Goal: Transaction & Acquisition: Purchase product/service

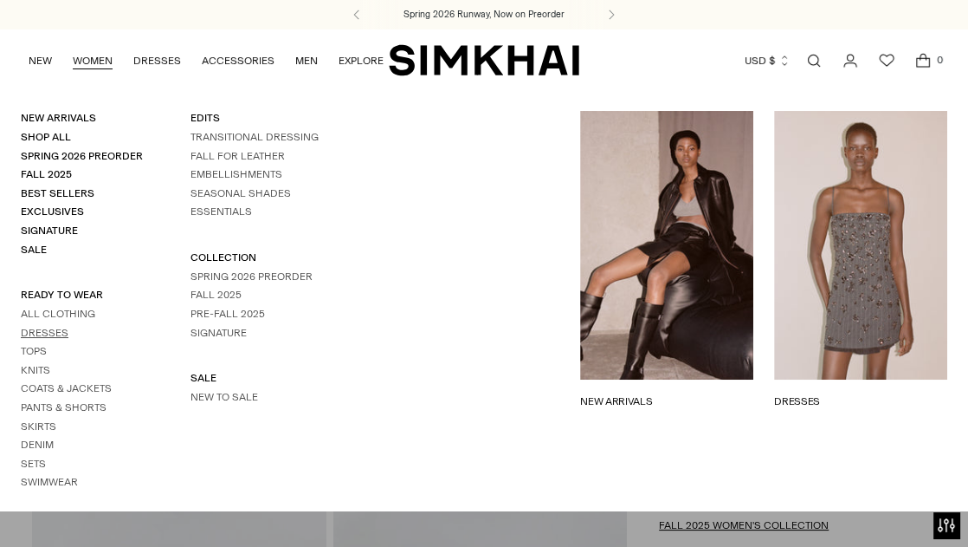
click at [35, 329] on link "Dresses" at bounding box center [45, 333] width 48 height 12
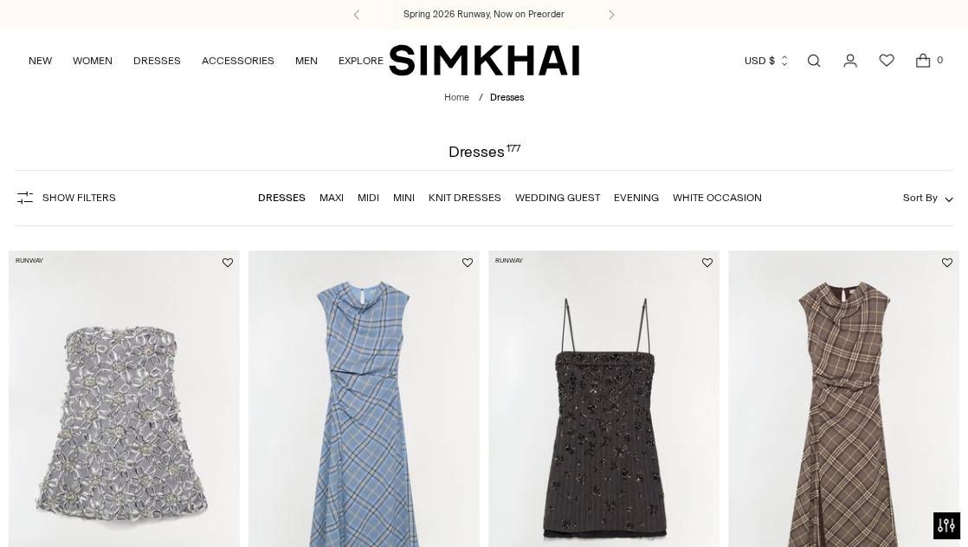
click at [328, 198] on link "Maxi" at bounding box center [332, 197] width 24 height 12
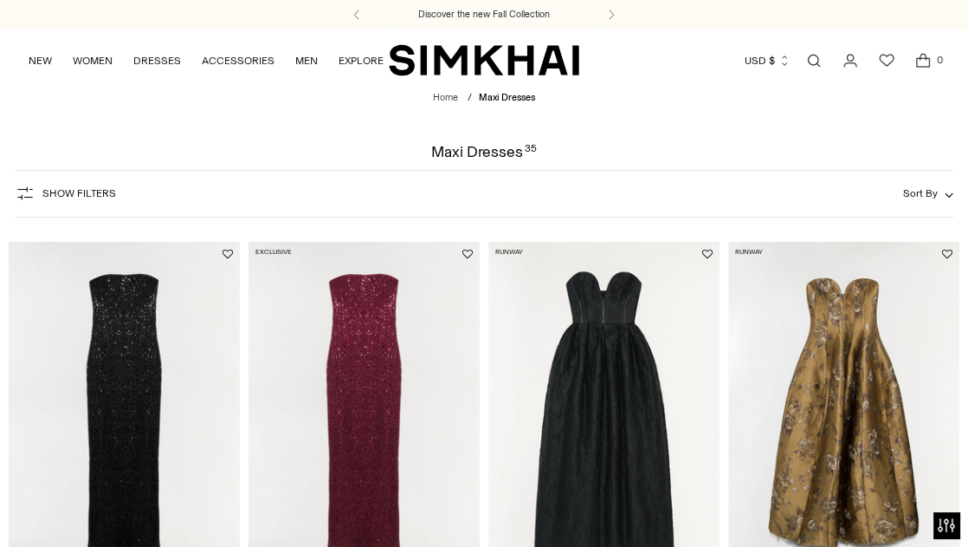
click at [85, 197] on span "Show Filters" at bounding box center [79, 193] width 74 height 12
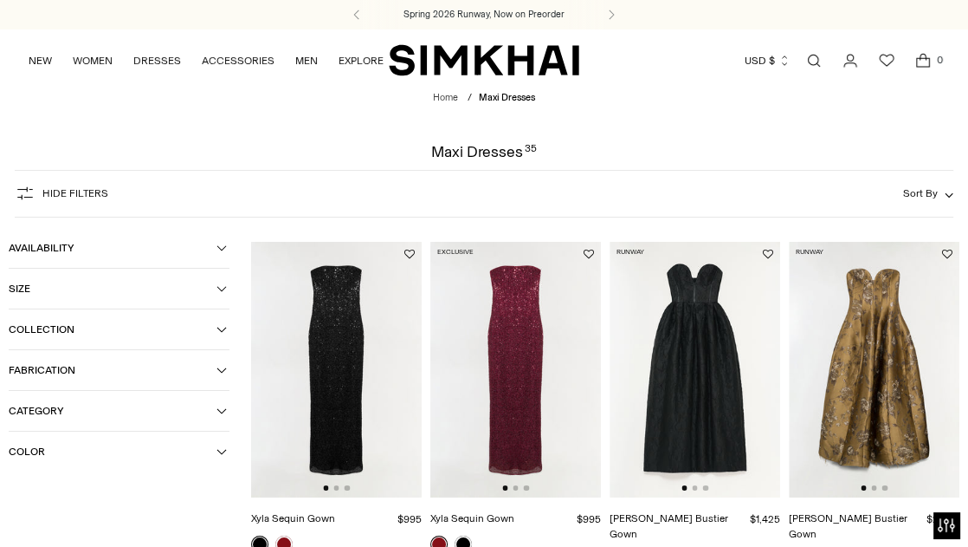
click at [217, 460] on button "Color" at bounding box center [119, 451] width 221 height 40
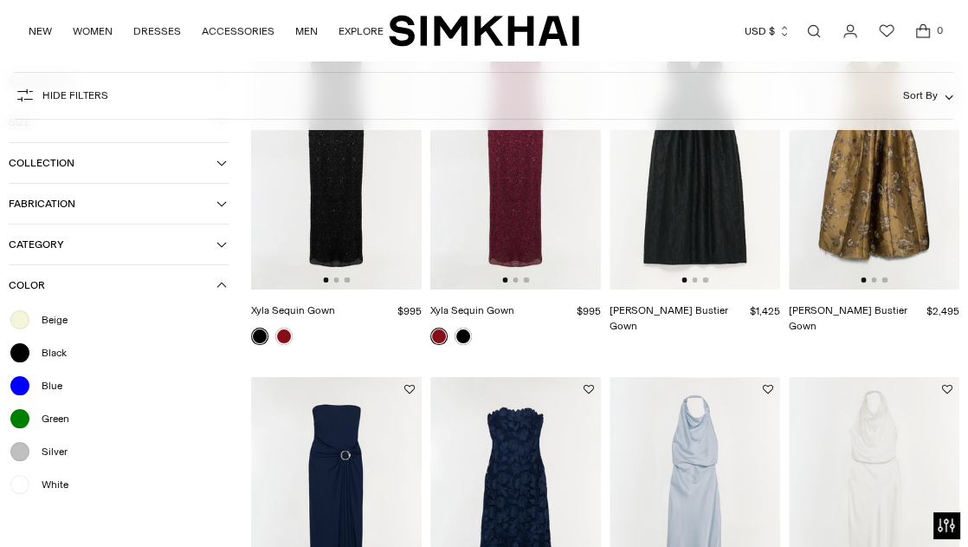
click at [42, 488] on span "White" at bounding box center [49, 484] width 37 height 16
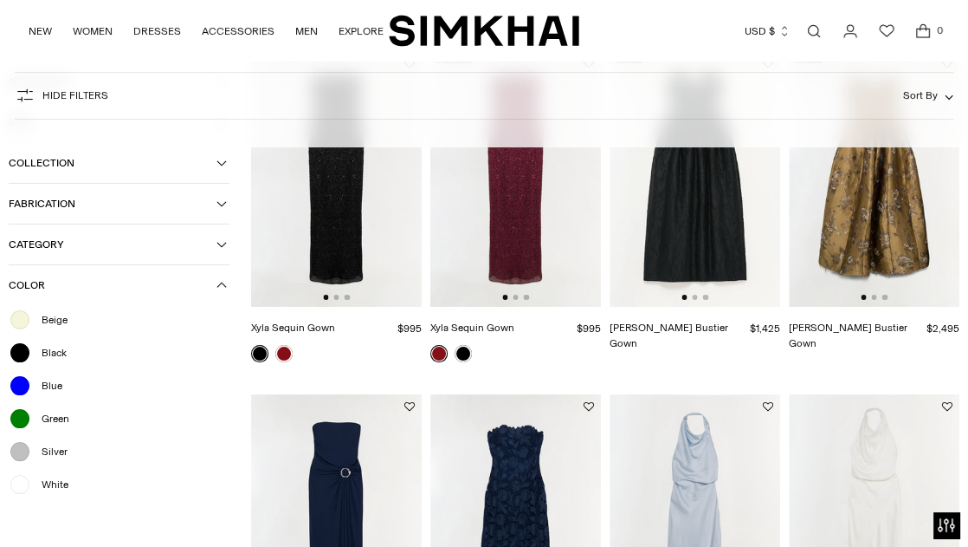
scroll to position [225, 0]
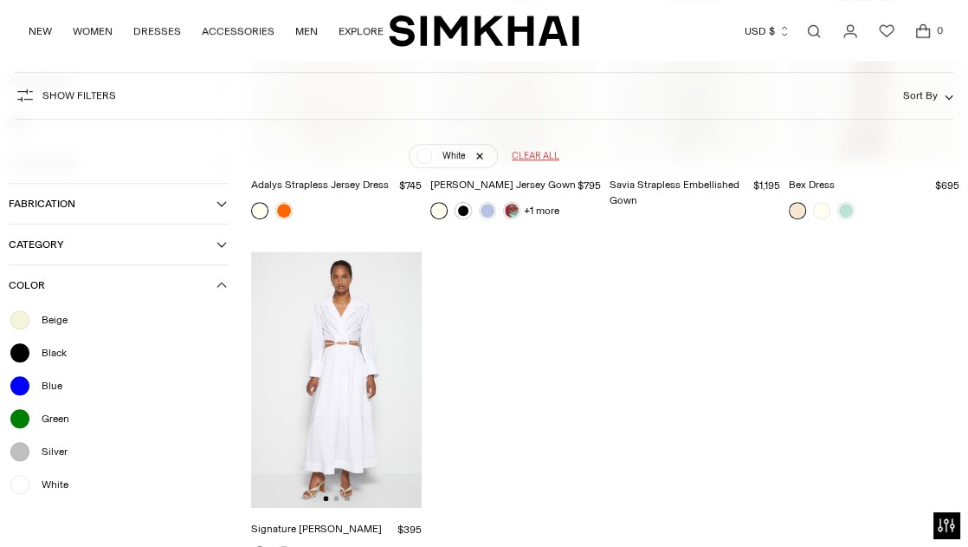
scroll to position [752, 0]
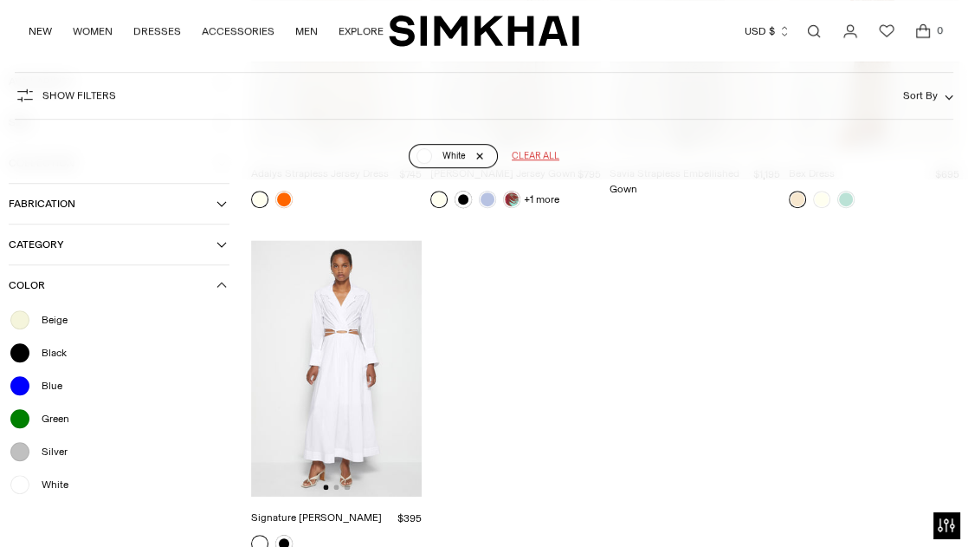
click at [483, 159] on link "White" at bounding box center [453, 156] width 89 height 24
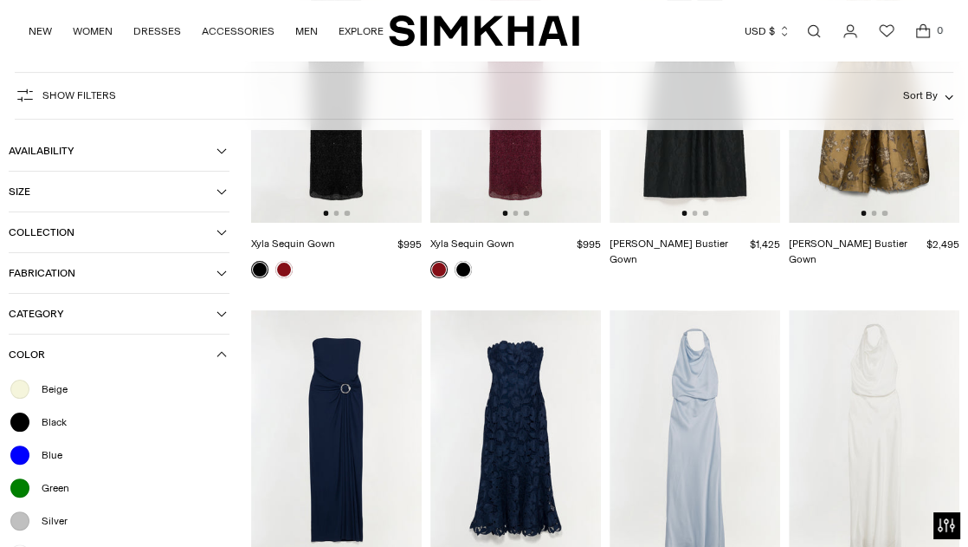
scroll to position [128, 0]
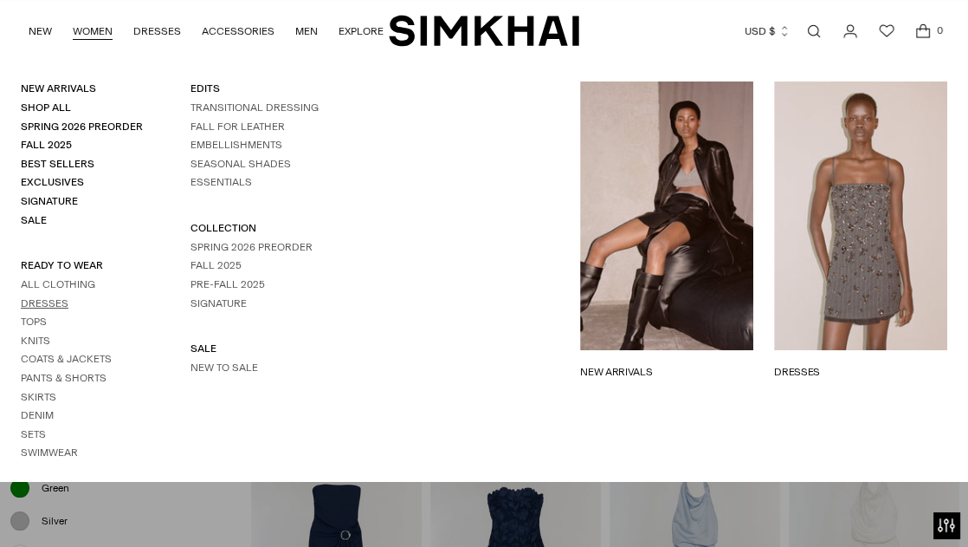
click at [52, 306] on link "Dresses" at bounding box center [45, 303] width 48 height 12
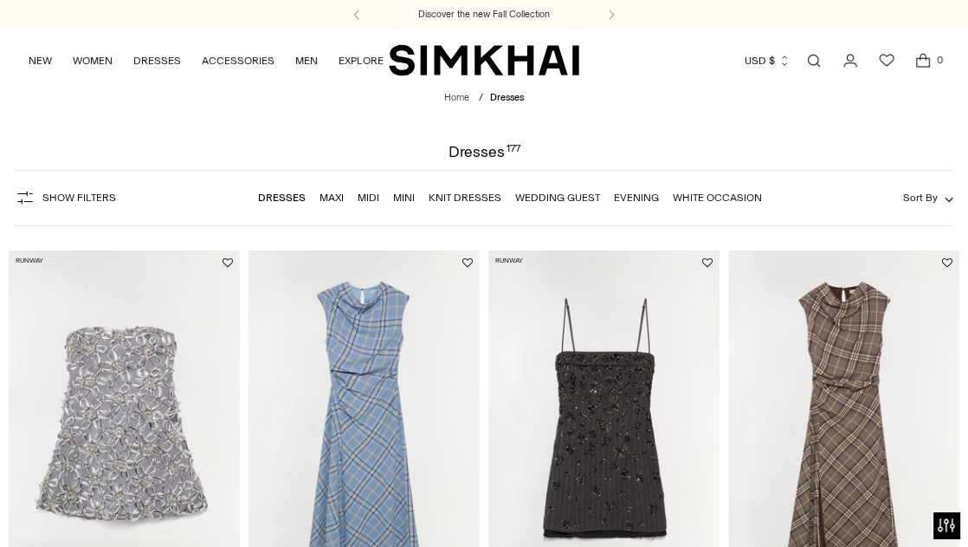
drag, startPoint x: 976, startPoint y: 53, endPoint x: 642, endPoint y: 172, distance: 354.8
click at [642, 172] on div "Show Filters Show Filters Dresses Maxi Midi Mini Knit Dresses Wedding Guest Eve…" at bounding box center [484, 198] width 939 height 56
click at [627, 199] on link "Evening" at bounding box center [636, 197] width 45 height 12
click at [716, 197] on link "White Occasion" at bounding box center [717, 197] width 89 height 12
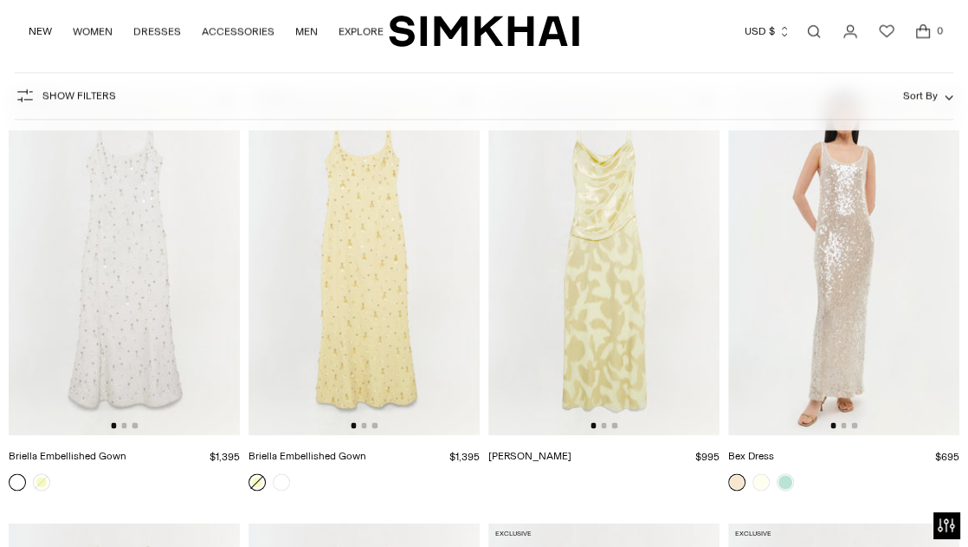
scroll to position [2309, 0]
click at [127, 300] on img at bounding box center [124, 260] width 231 height 347
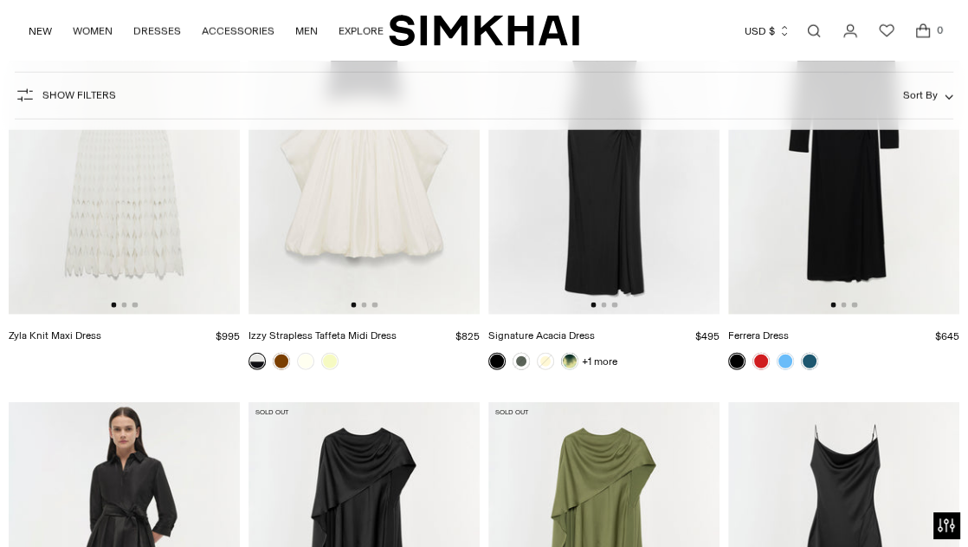
scroll to position [3576, 0]
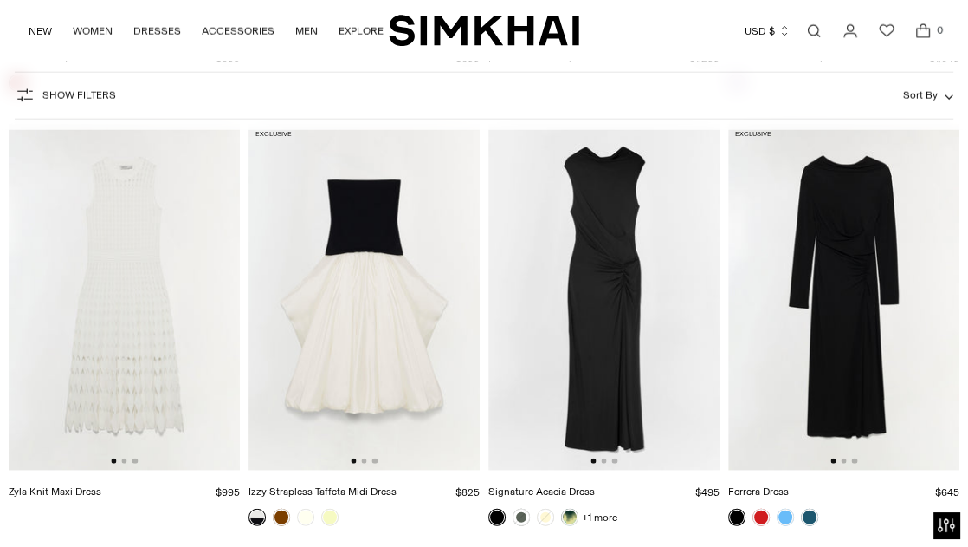
click at [132, 308] on img at bounding box center [124, 297] width 231 height 347
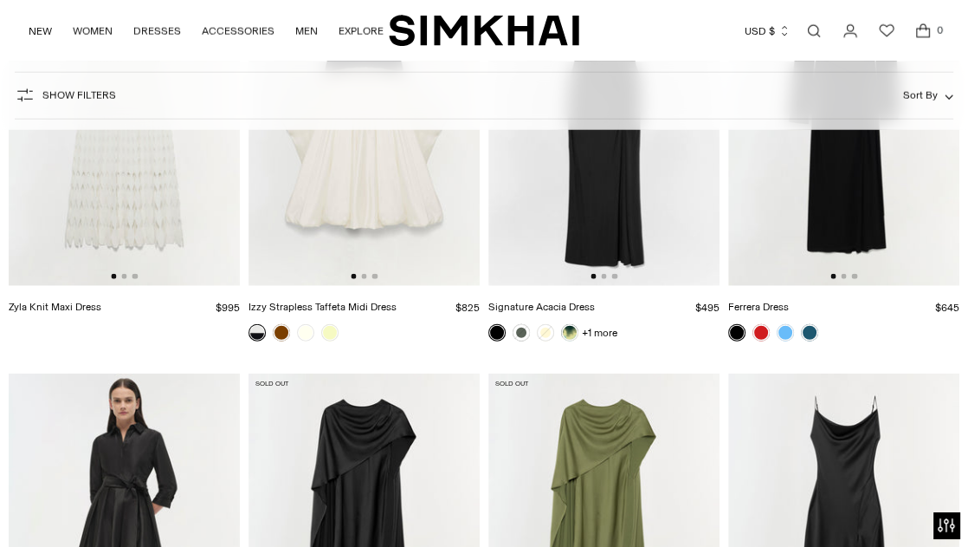
scroll to position [3853, 0]
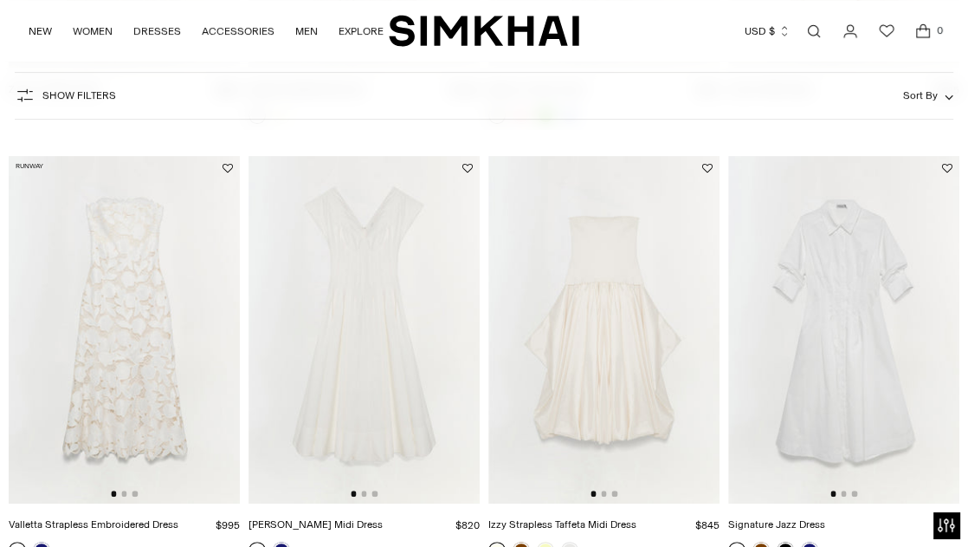
scroll to position [554, 0]
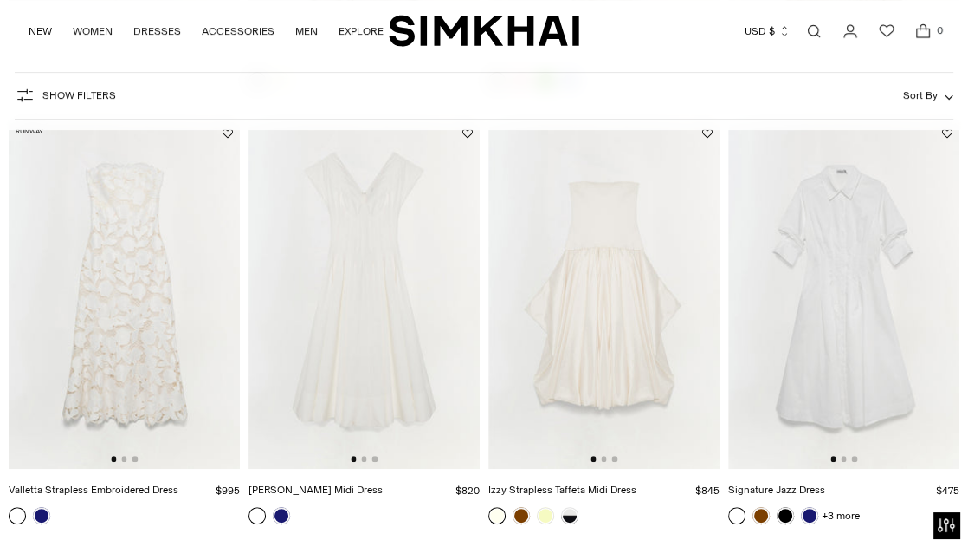
click at [133, 372] on img at bounding box center [124, 294] width 231 height 347
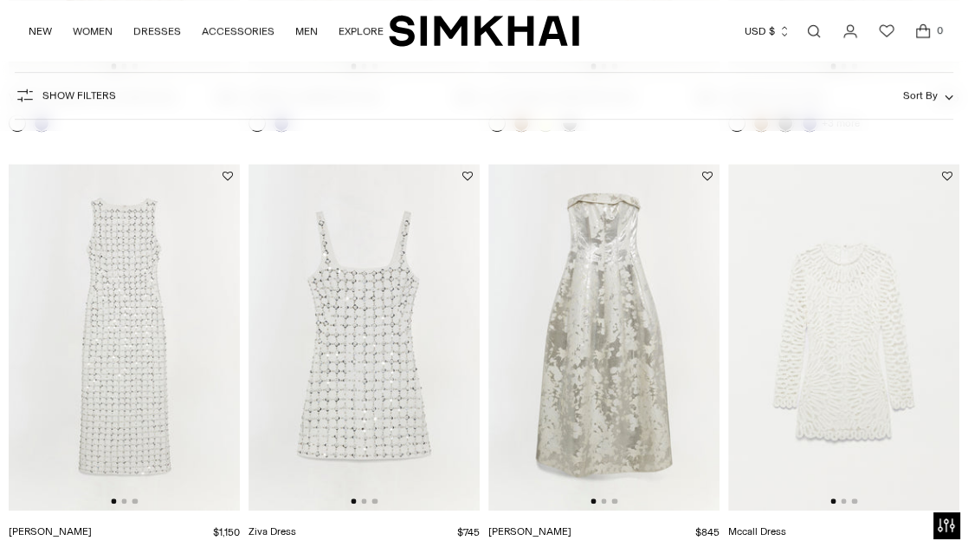
scroll to position [970, 0]
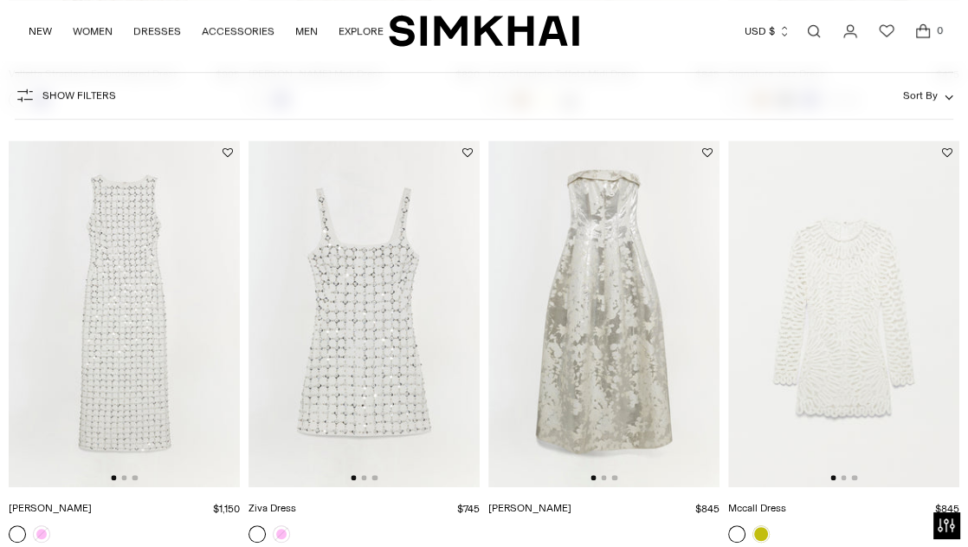
click at [113, 269] on img at bounding box center [124, 313] width 231 height 347
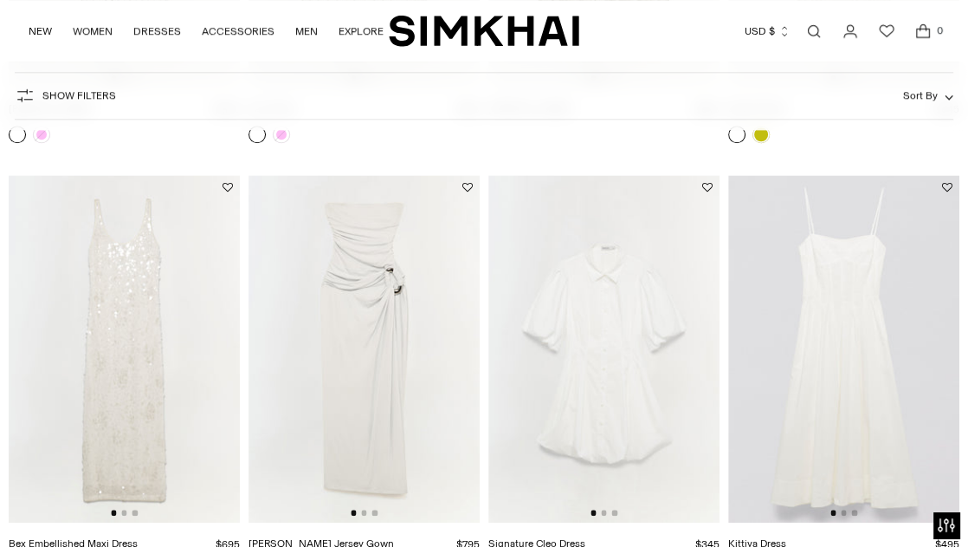
scroll to position [1386, 0]
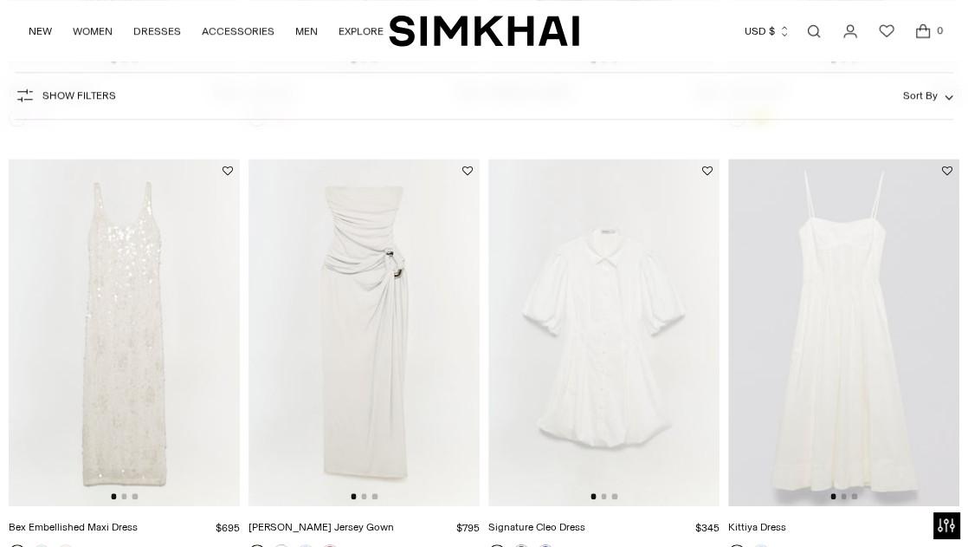
click at [152, 318] on img at bounding box center [124, 332] width 231 height 347
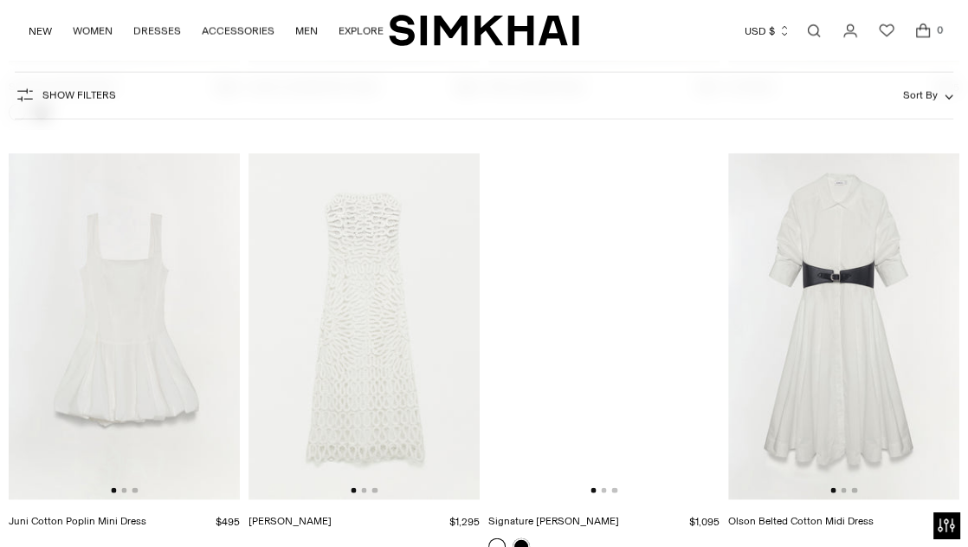
scroll to position [3153, 0]
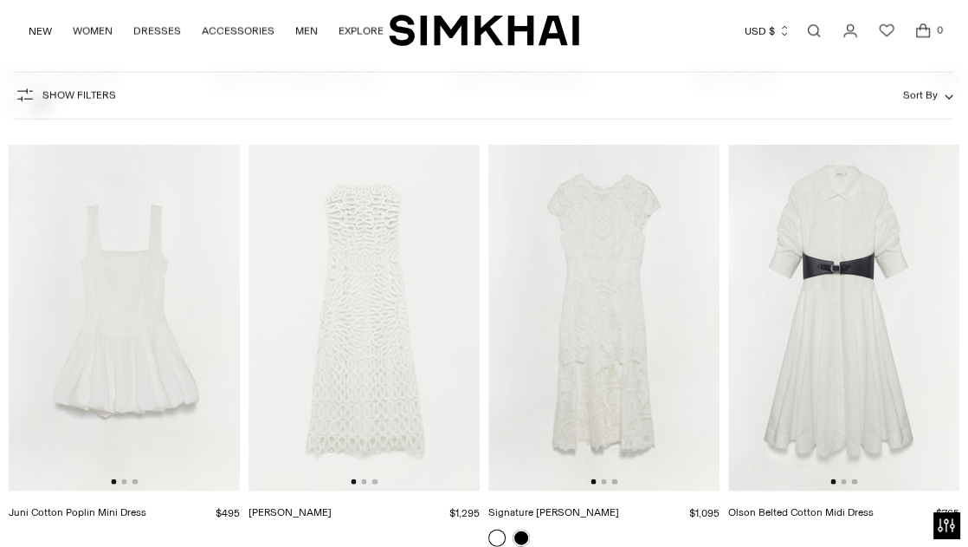
click at [639, 371] on img at bounding box center [604, 318] width 231 height 347
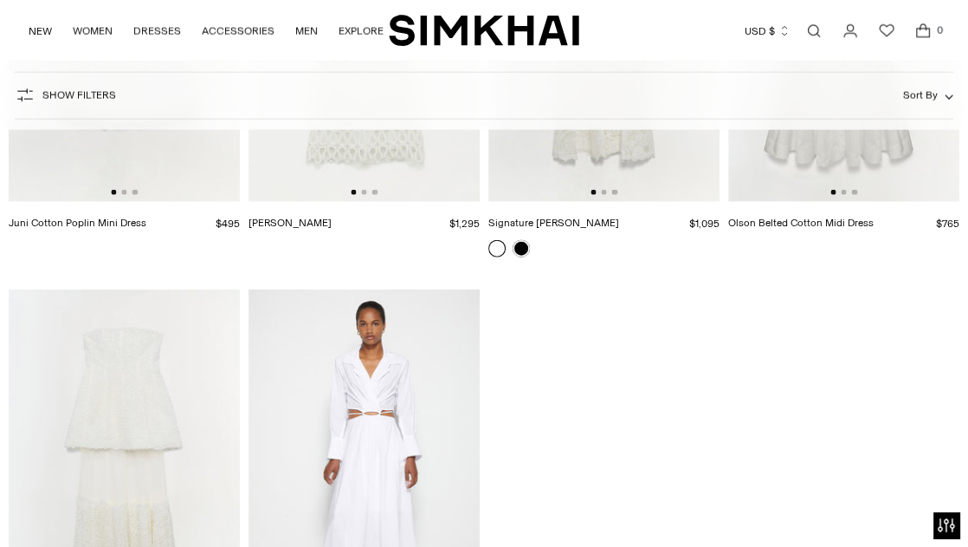
scroll to position [3465, 0]
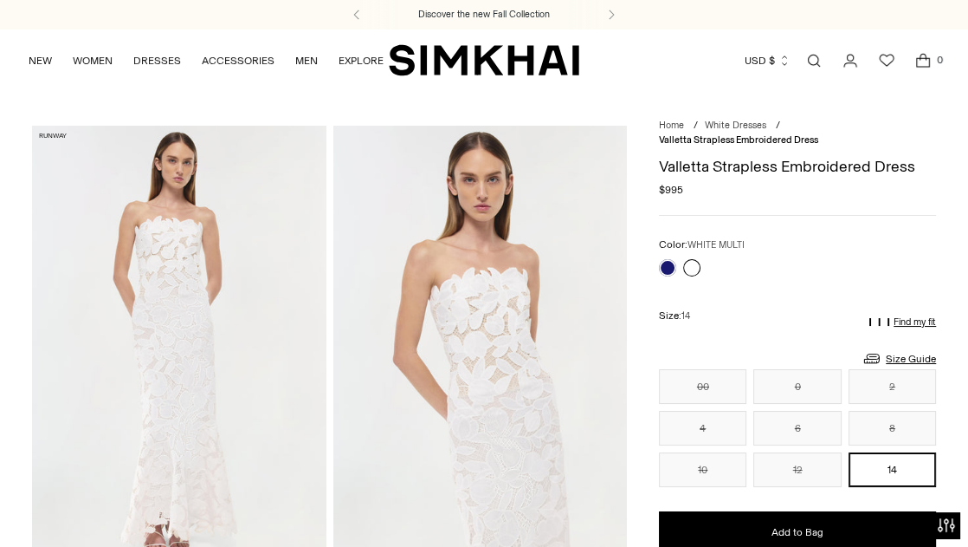
click at [176, 255] on img at bounding box center [179, 346] width 295 height 441
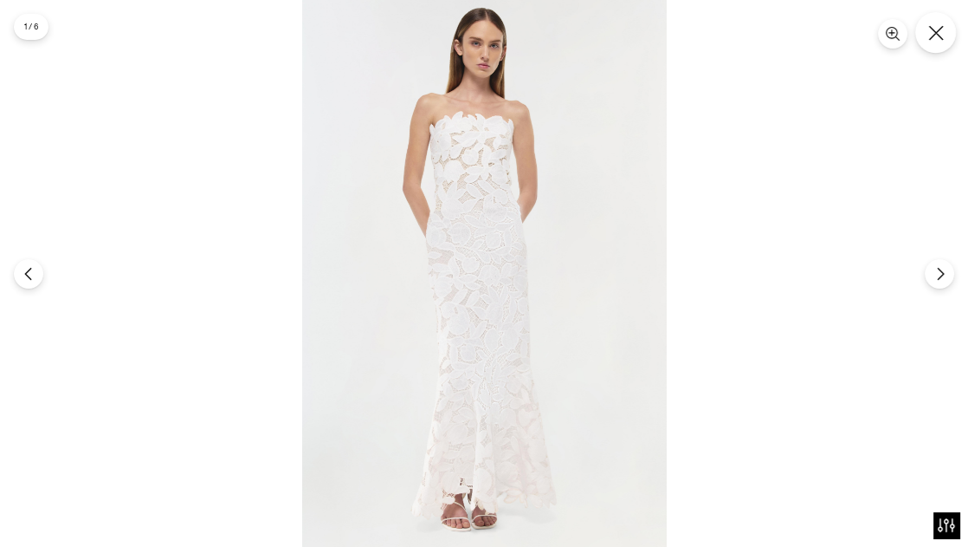
click at [923, 20] on button "Close" at bounding box center [936, 32] width 41 height 41
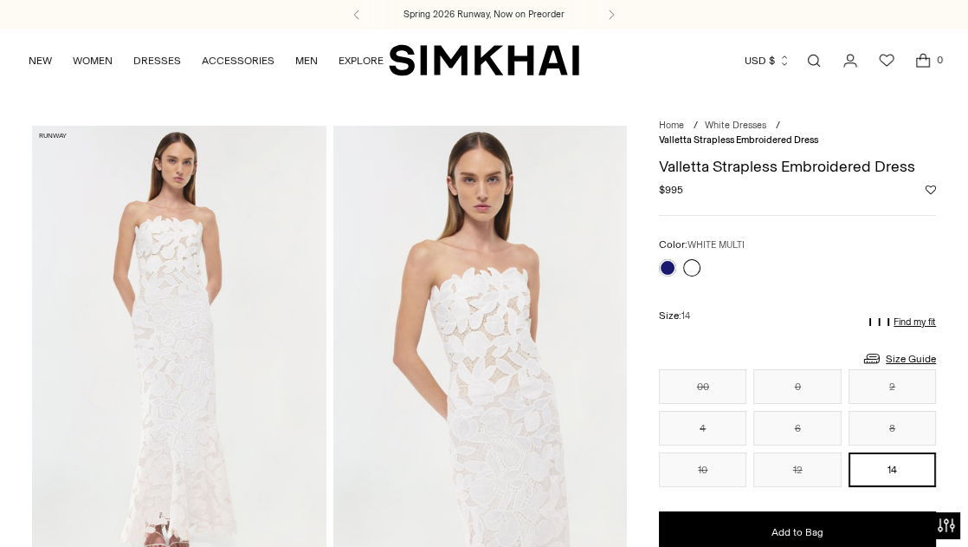
click at [165, 261] on img at bounding box center [179, 346] width 295 height 441
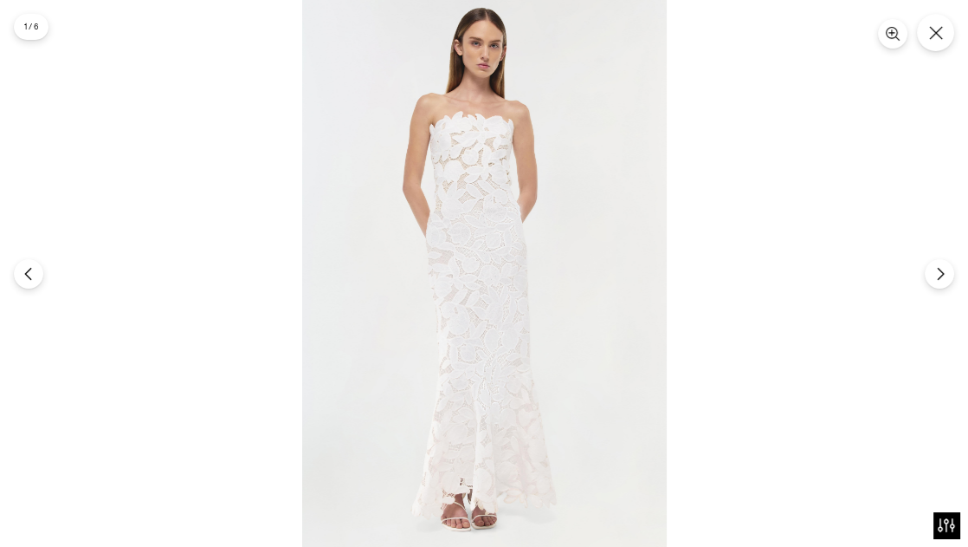
click at [463, 162] on img at bounding box center [484, 273] width 365 height 547
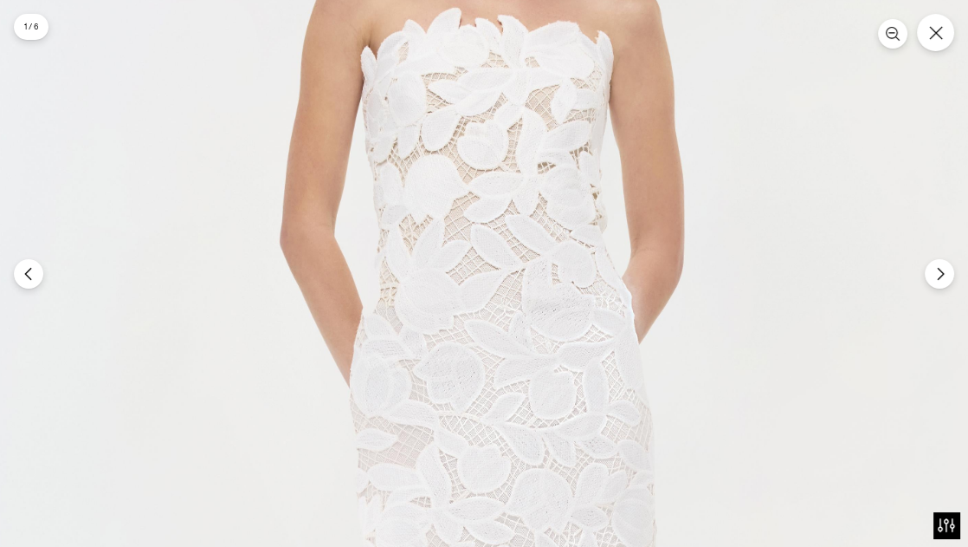
click at [957, 41] on img at bounding box center [525, 494] width 1093 height 1640
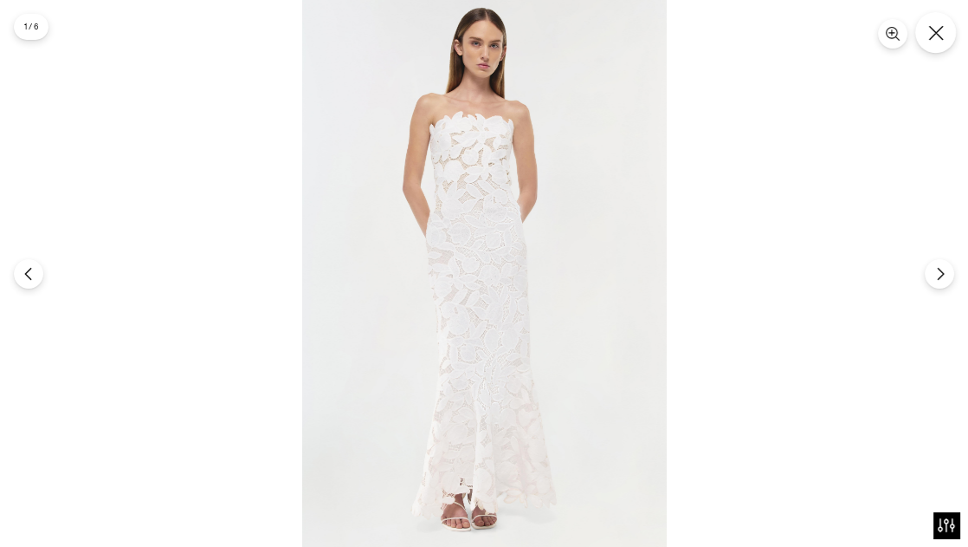
click at [942, 40] on icon "Close" at bounding box center [937, 33] width 16 height 16
